Goal: Information Seeking & Learning: Learn about a topic

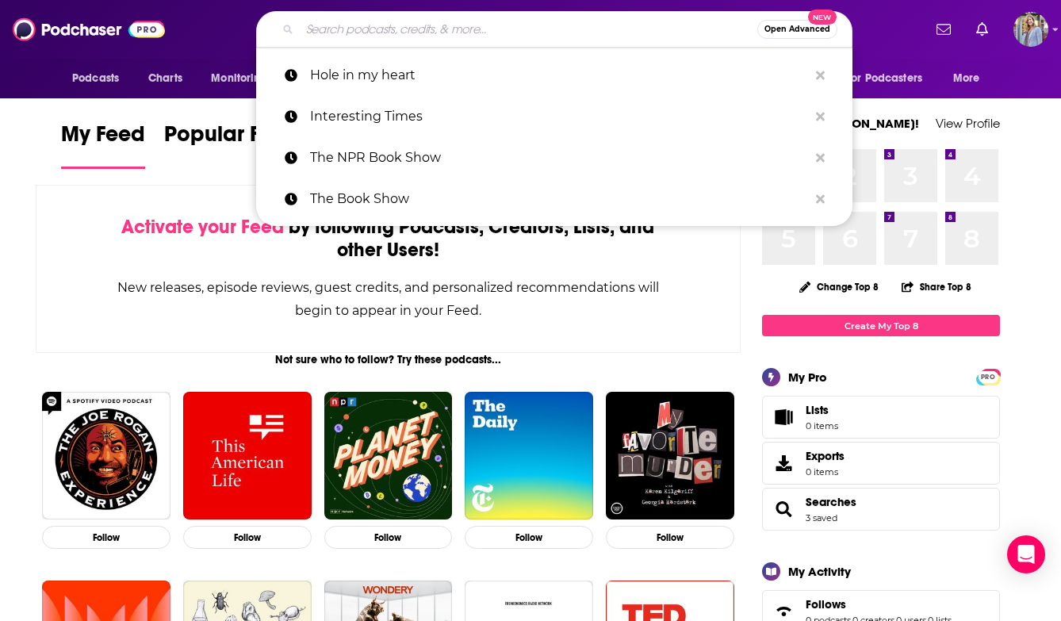
click at [339, 25] on input "Search podcasts, credits, & more..." at bounding box center [528, 29] width 457 height 25
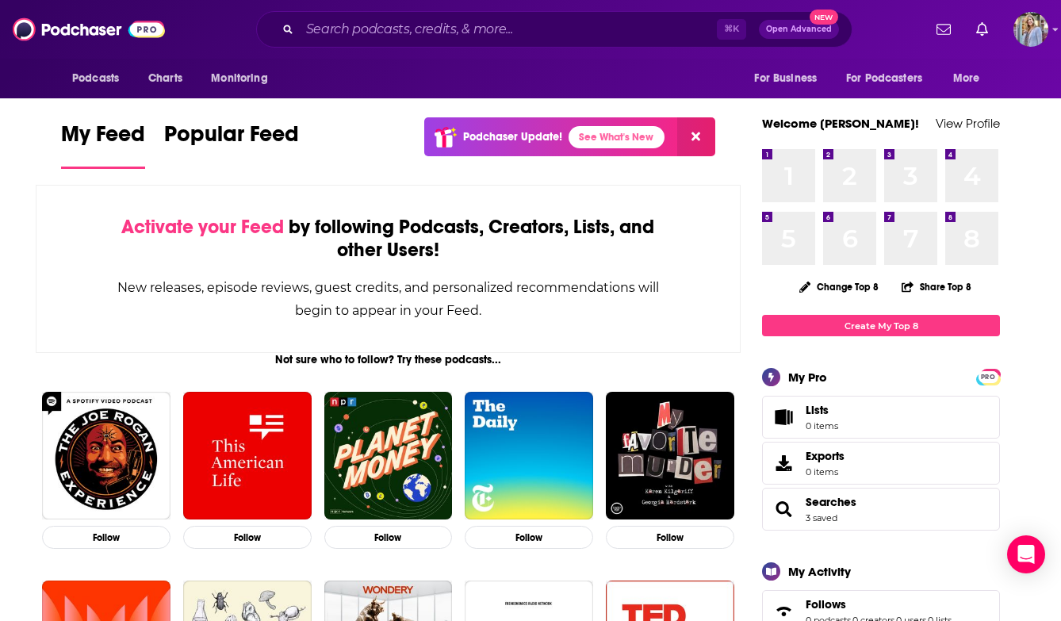
click at [342, 74] on div "Podcasts Charts Monitoring For Business For Podcasters More" at bounding box center [530, 79] width 1015 height 40
click at [346, 28] on input "Search podcasts, credits, & more..." at bounding box center [508, 29] width 417 height 25
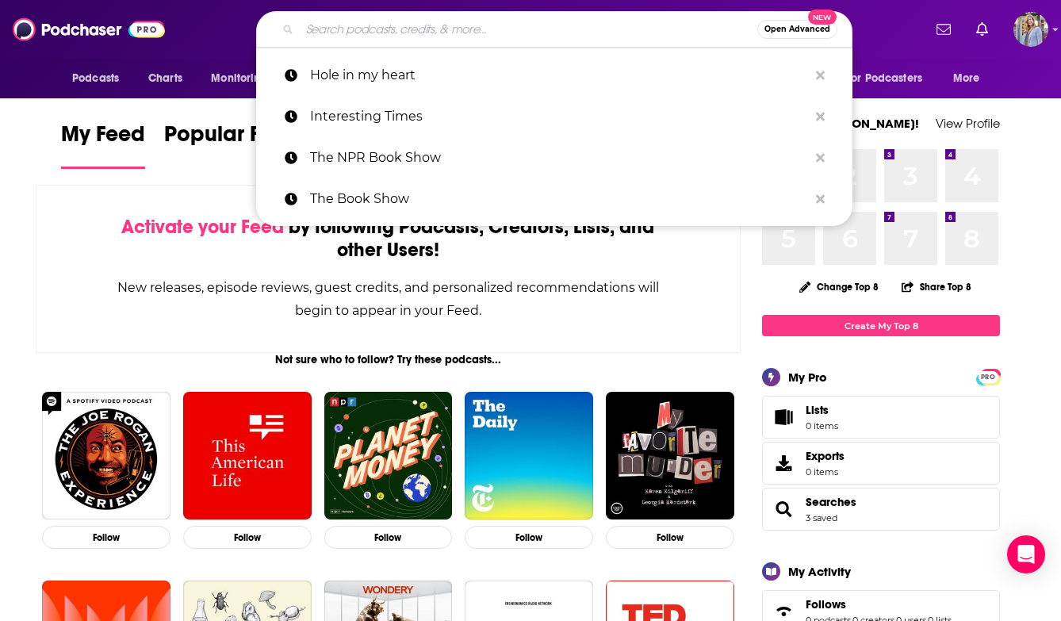
click at [363, 29] on input "Search podcasts, credits, & more..." at bounding box center [528, 29] width 457 height 25
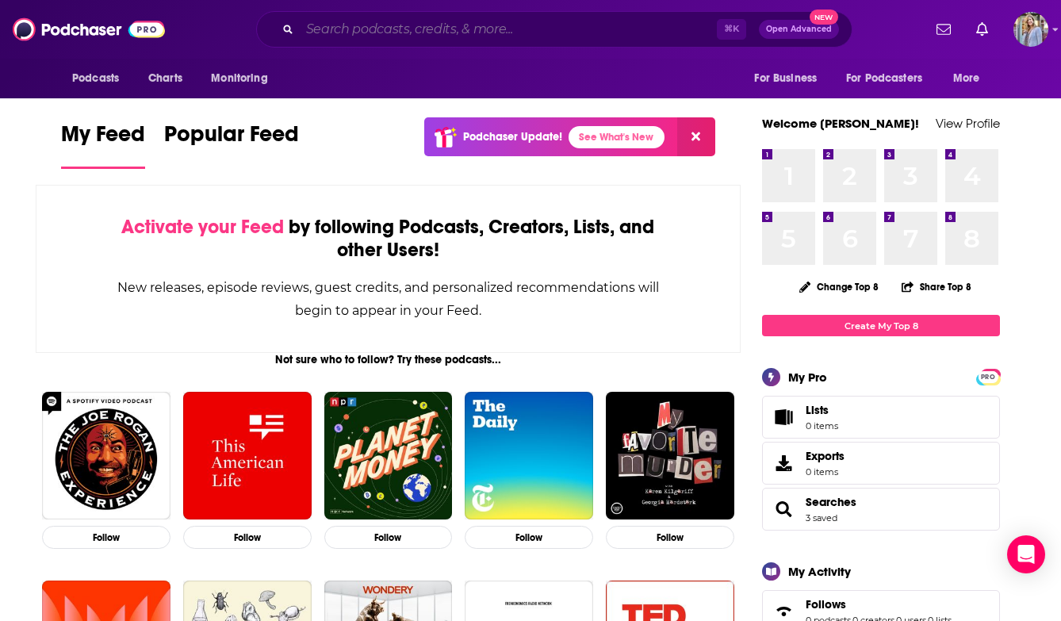
click at [379, 22] on input "Search podcasts, credits, & more..." at bounding box center [508, 29] width 417 height 25
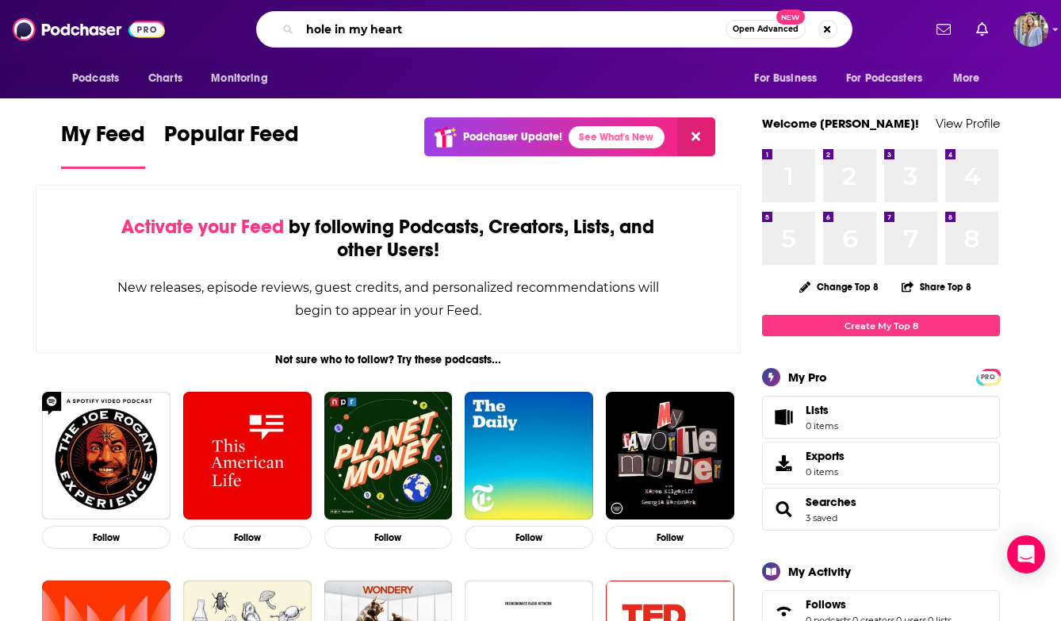
type input "hole in my heart"
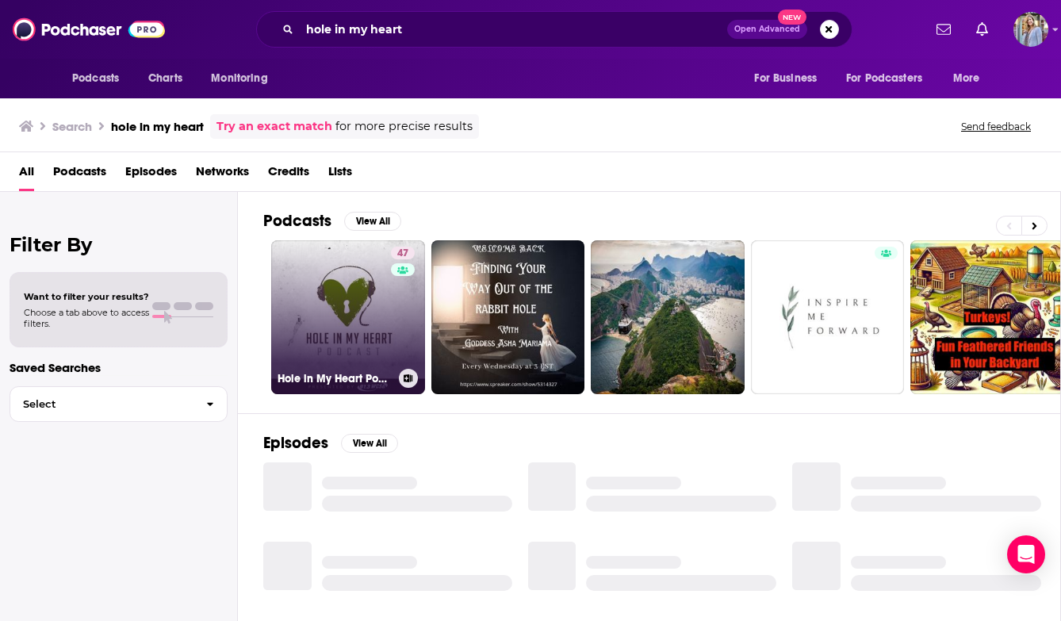
click at [354, 313] on link "47 Hole in My Heart Podcast" at bounding box center [348, 317] width 154 height 154
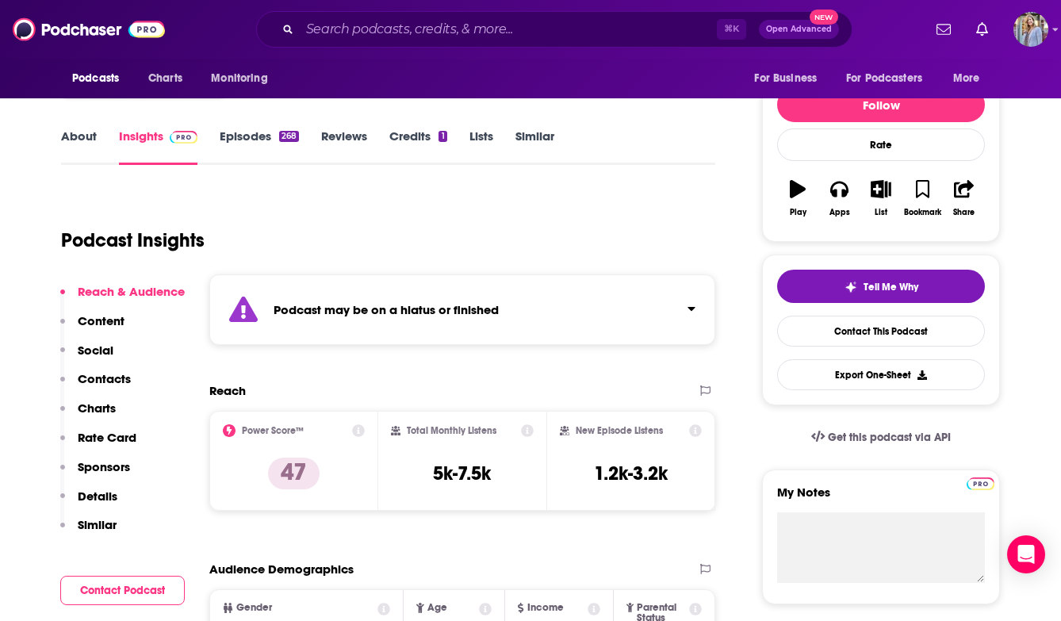
scroll to position [175, 0]
